Goal: Transaction & Acquisition: Purchase product/service

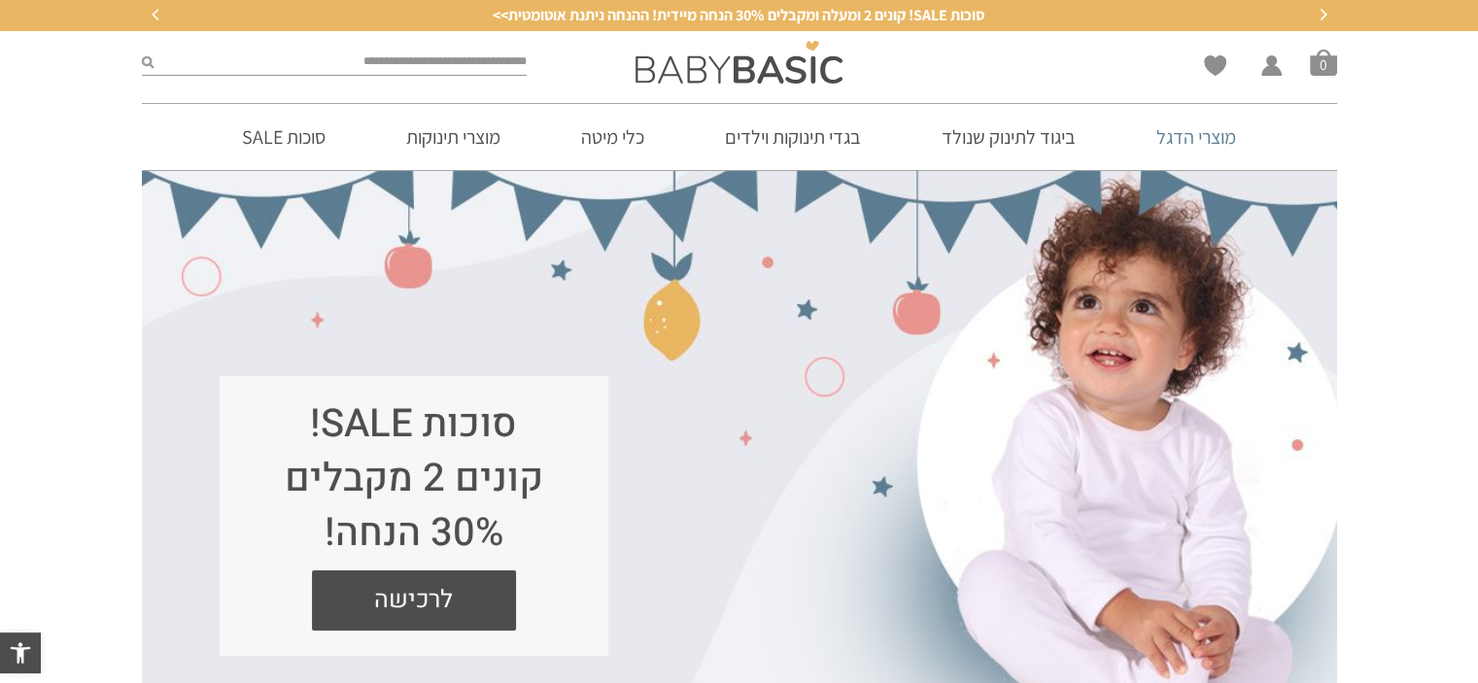
click at [1190, 138] on link "מוצרי הדגל" at bounding box center [1196, 137] width 138 height 66
